Goal: Task Accomplishment & Management: Manage account settings

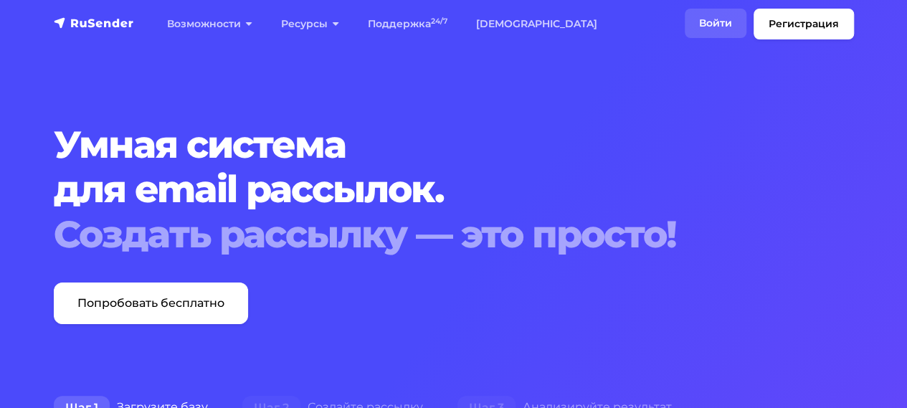
click at [717, 22] on link "Войти" at bounding box center [716, 23] width 62 height 29
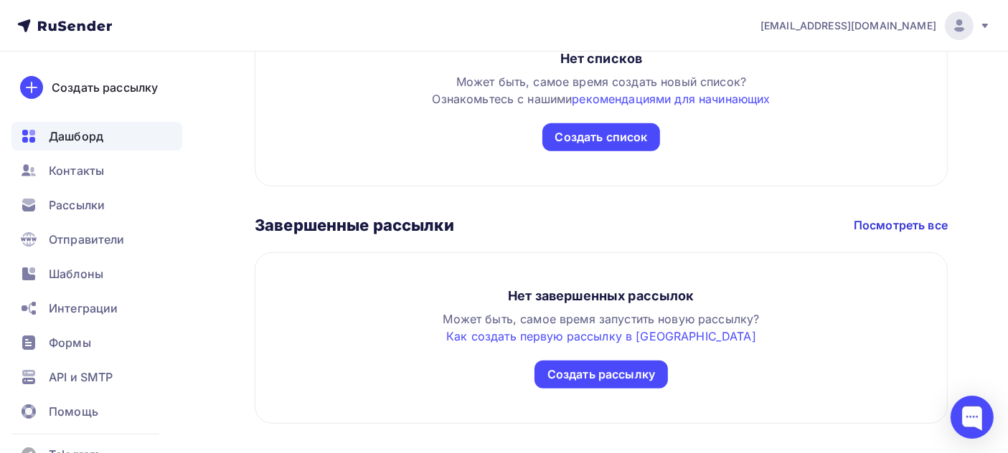
scroll to position [625, 0]
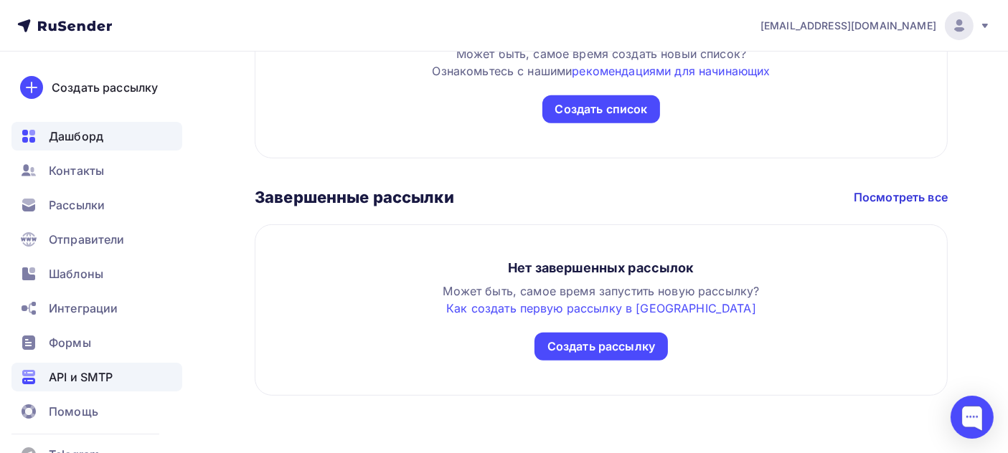
click at [78, 371] on span "API и SMTP" at bounding box center [81, 377] width 64 height 17
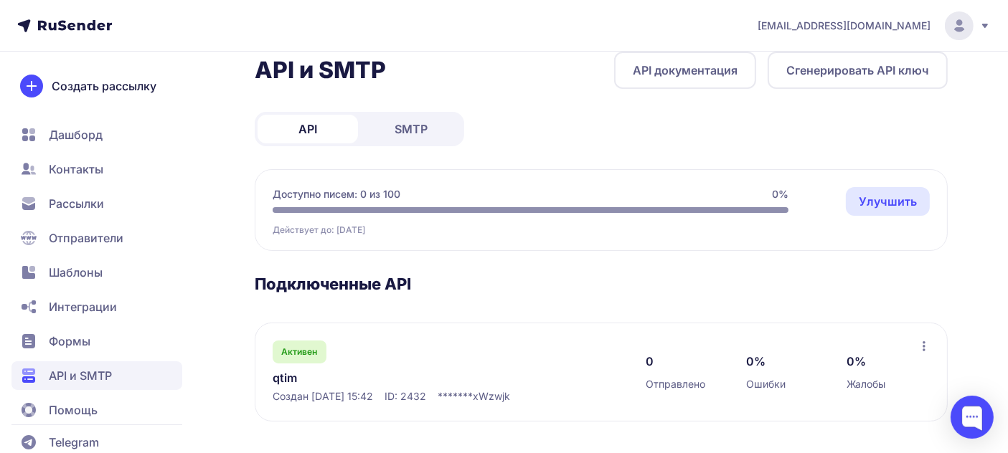
scroll to position [22, 0]
click at [417, 129] on span "SMTP" at bounding box center [411, 129] width 33 height 17
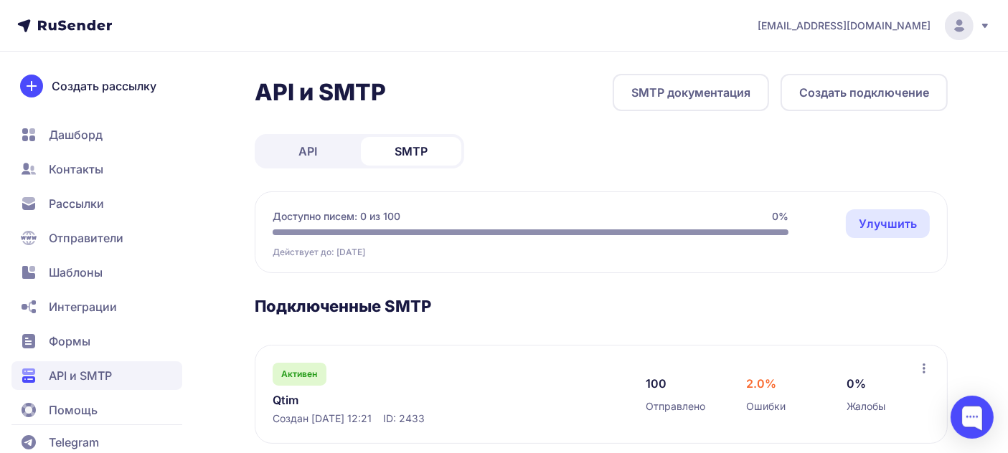
scroll to position [25, 0]
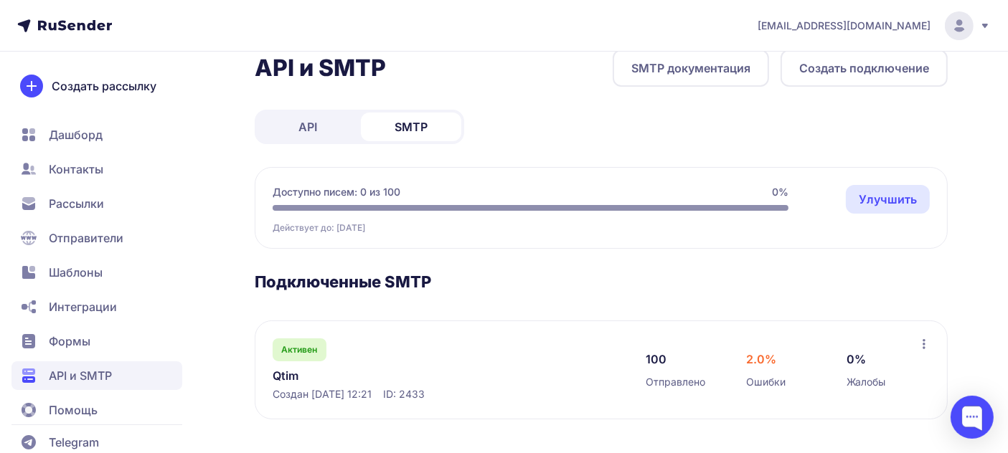
click at [962, 25] on circle at bounding box center [959, 25] width 29 height 29
click at [813, 95] on span "[DEMOGRAPHIC_DATA]" at bounding box center [842, 98] width 128 height 17
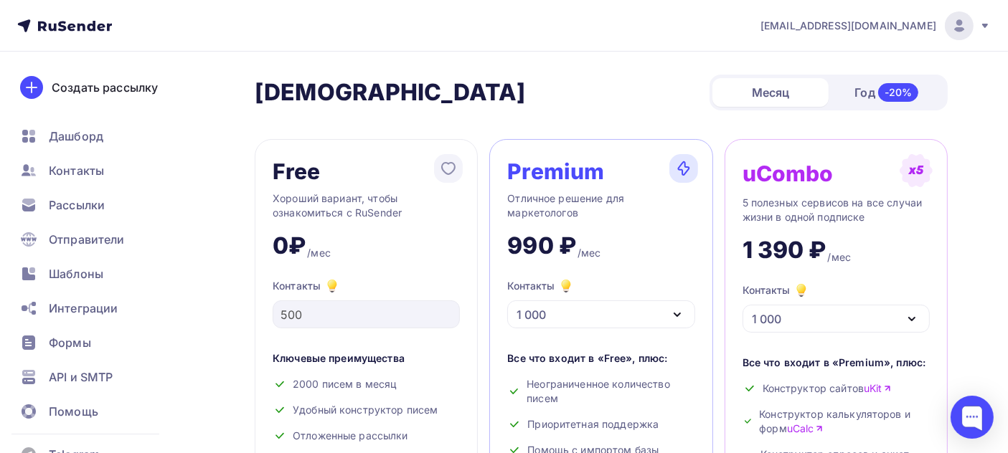
click at [953, 32] on img at bounding box center [959, 25] width 17 height 17
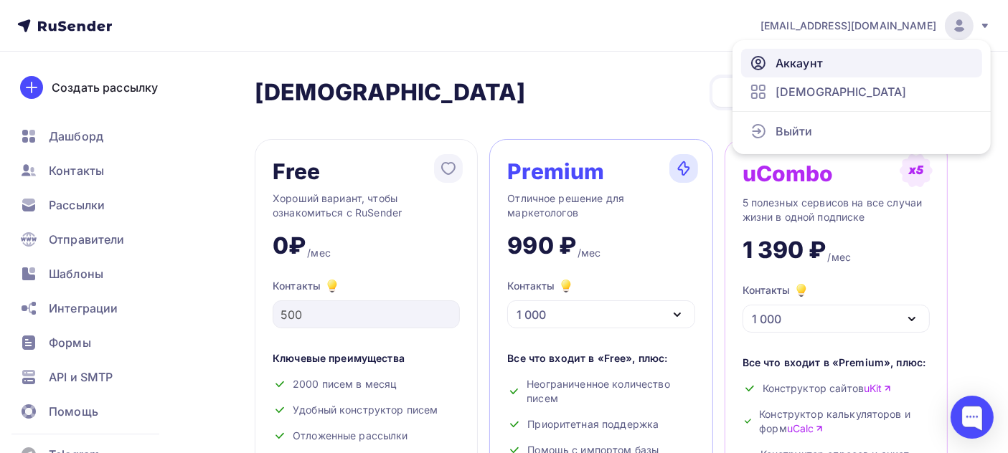
click at [861, 60] on link "Аккаунт" at bounding box center [861, 63] width 241 height 29
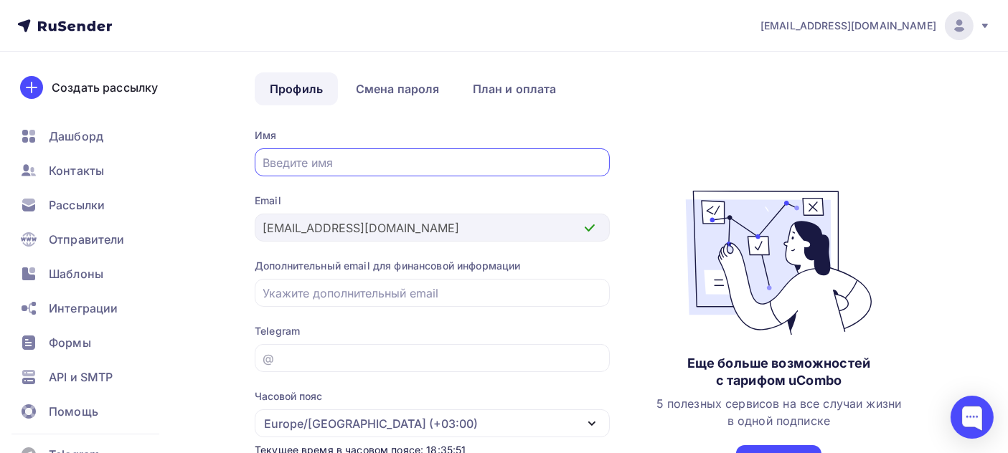
scroll to position [1, 0]
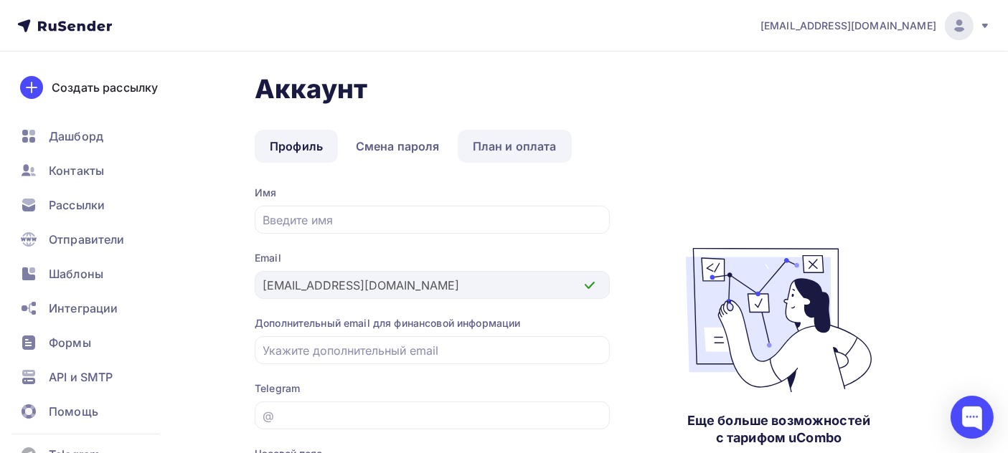
click at [527, 143] on link "План и оплата" at bounding box center [515, 146] width 114 height 33
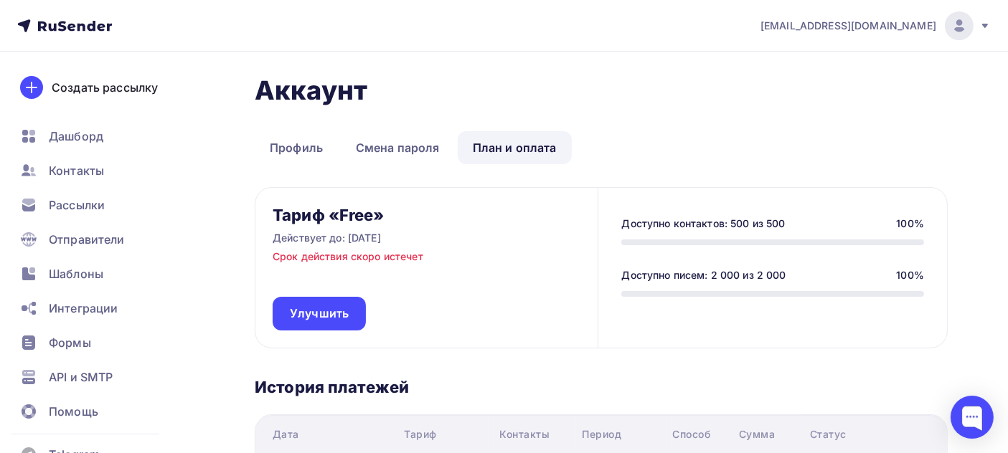
click at [62, 24] on icon at bounding box center [64, 25] width 95 height 17
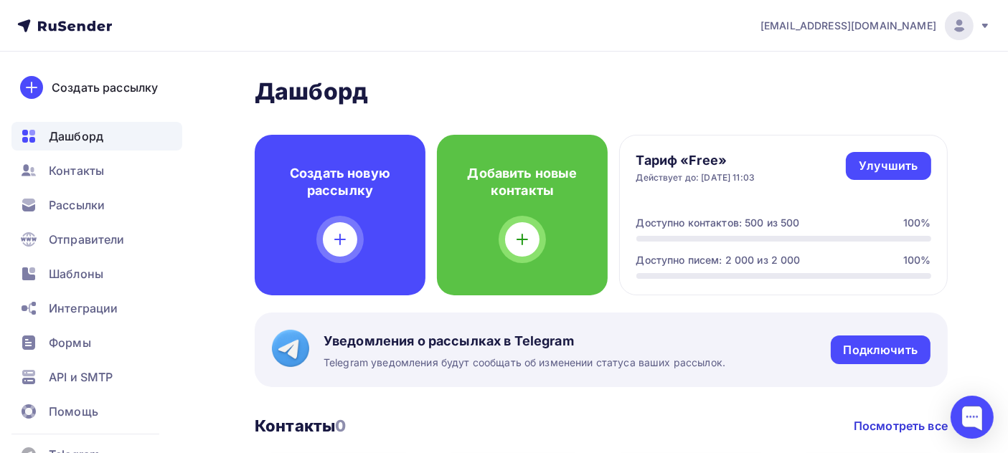
click at [971, 25] on div at bounding box center [959, 25] width 29 height 29
